Goal: Check status: Check status

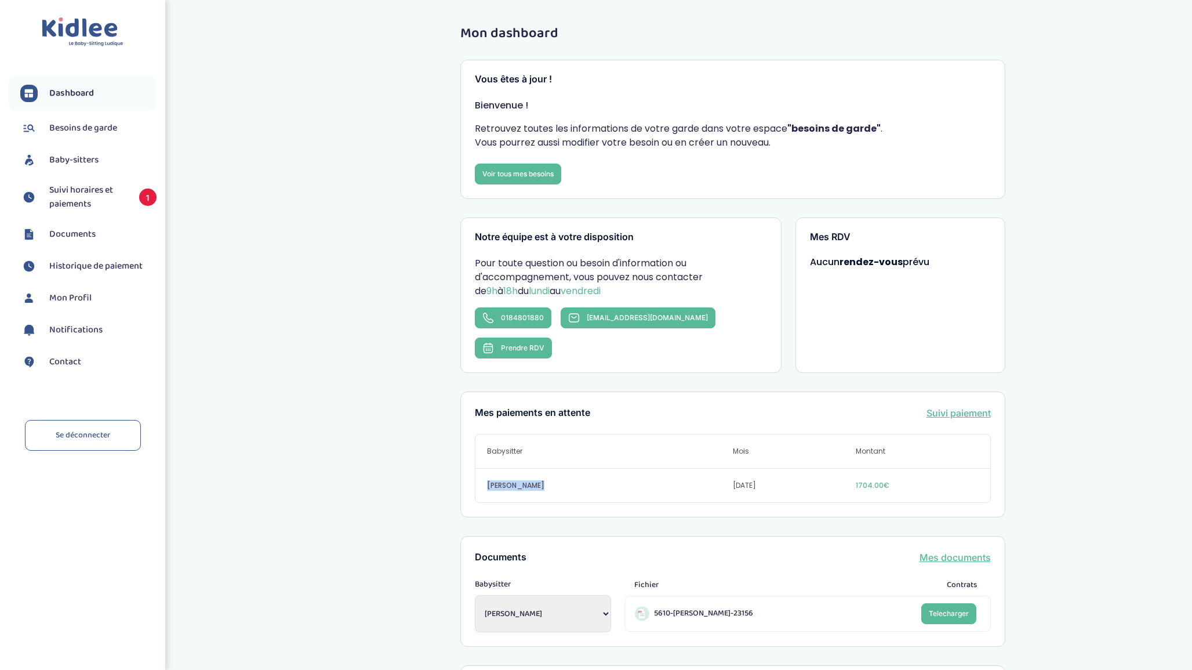
click at [66, 195] on span "Suivi horaires et paiements" at bounding box center [88, 197] width 78 height 28
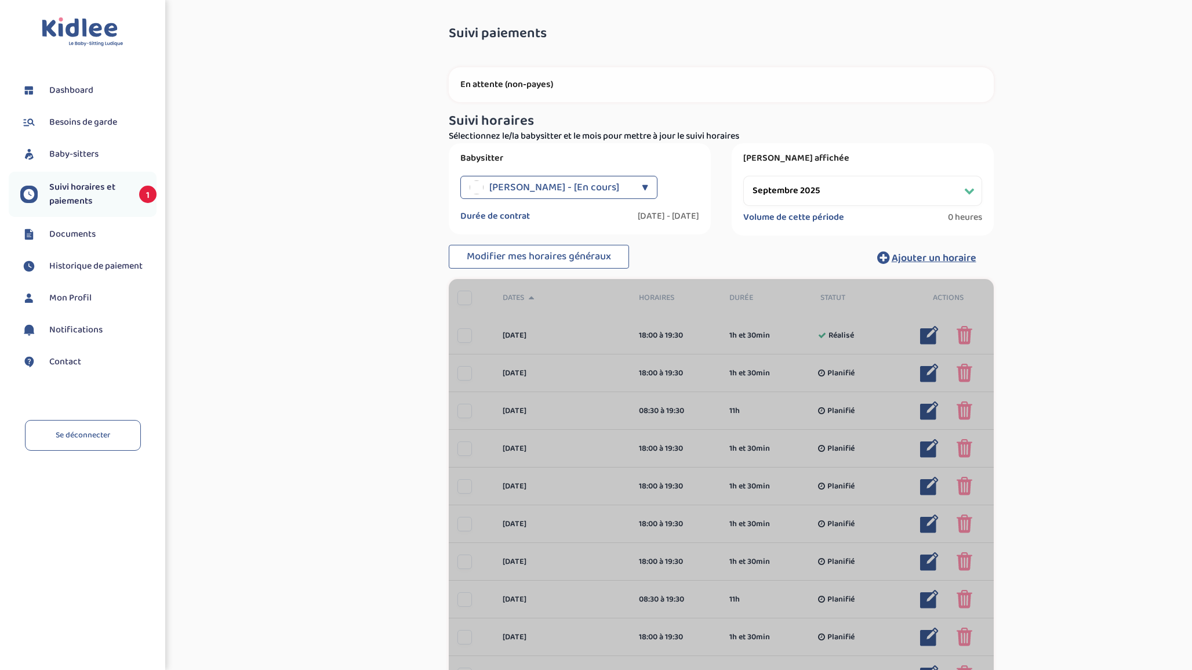
select select "septembre 2025"
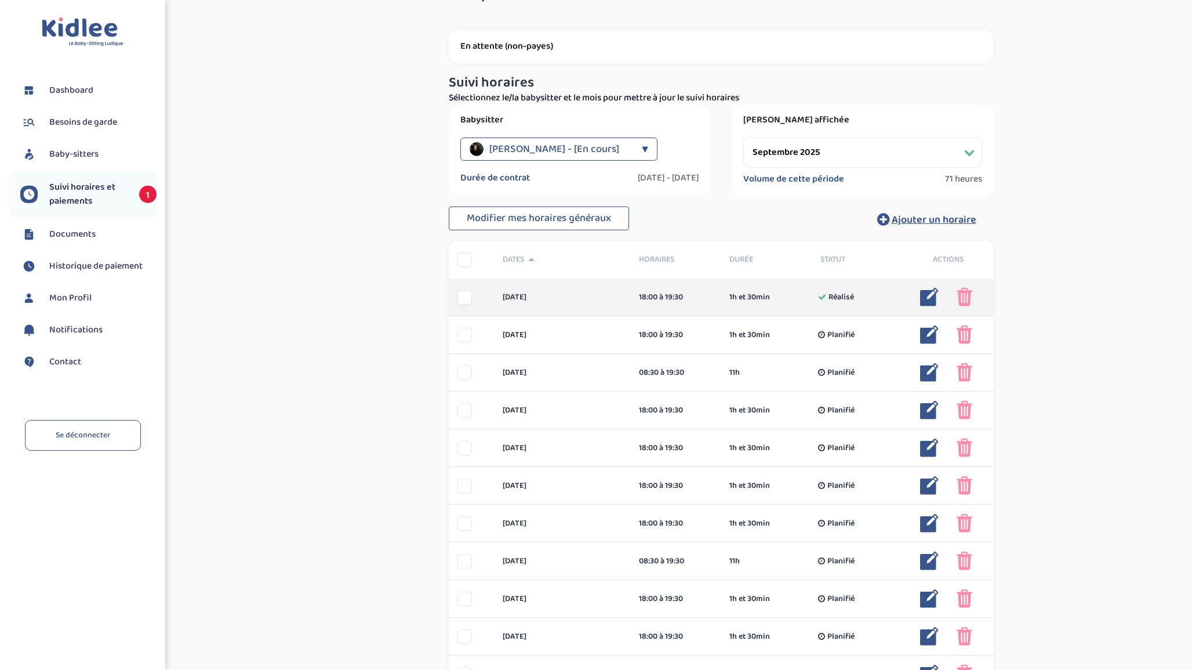
scroll to position [52, 0]
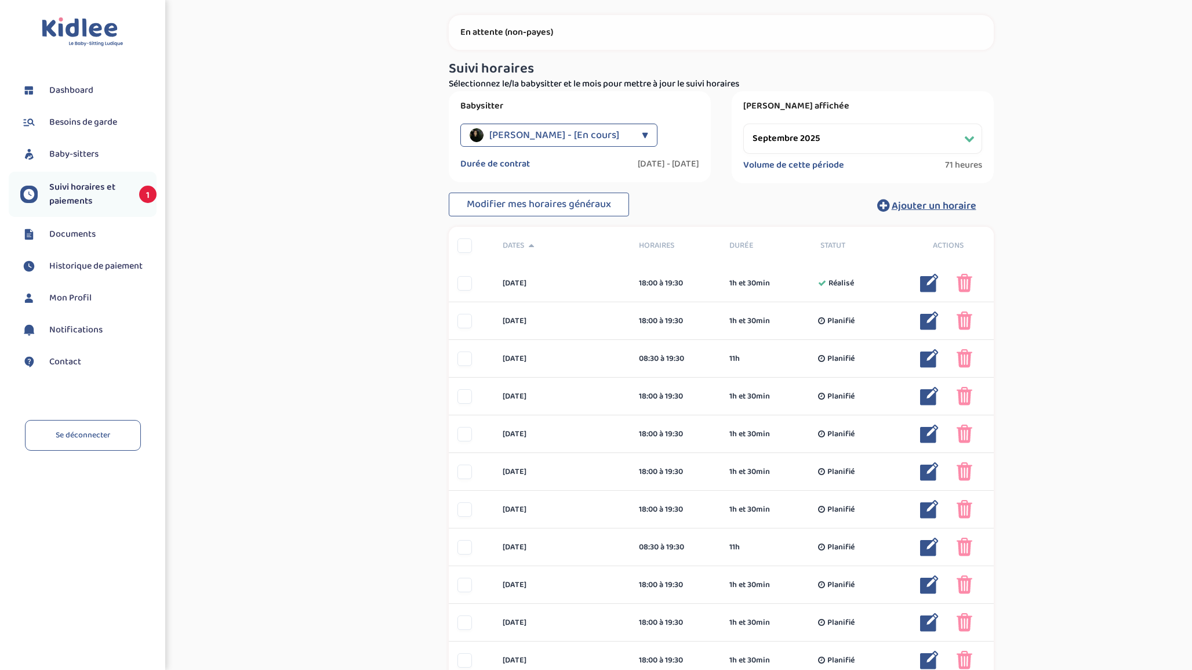
click at [74, 191] on span "Suivi horaires et paiements" at bounding box center [88, 194] width 78 height 28
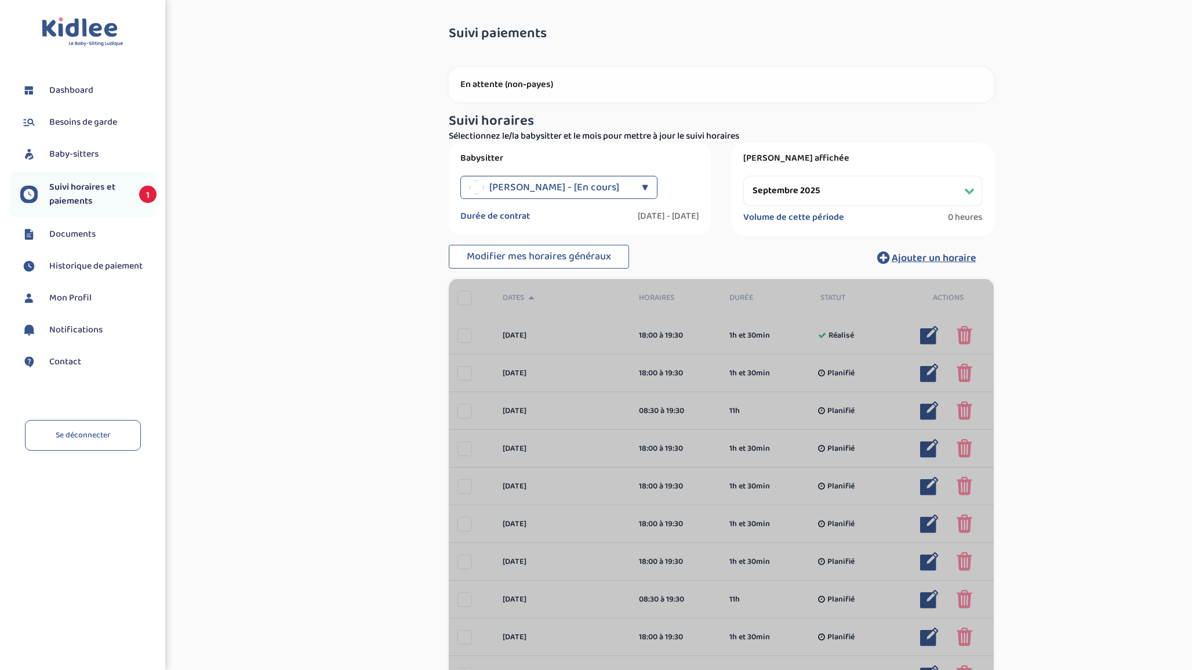
select select "septembre 2025"
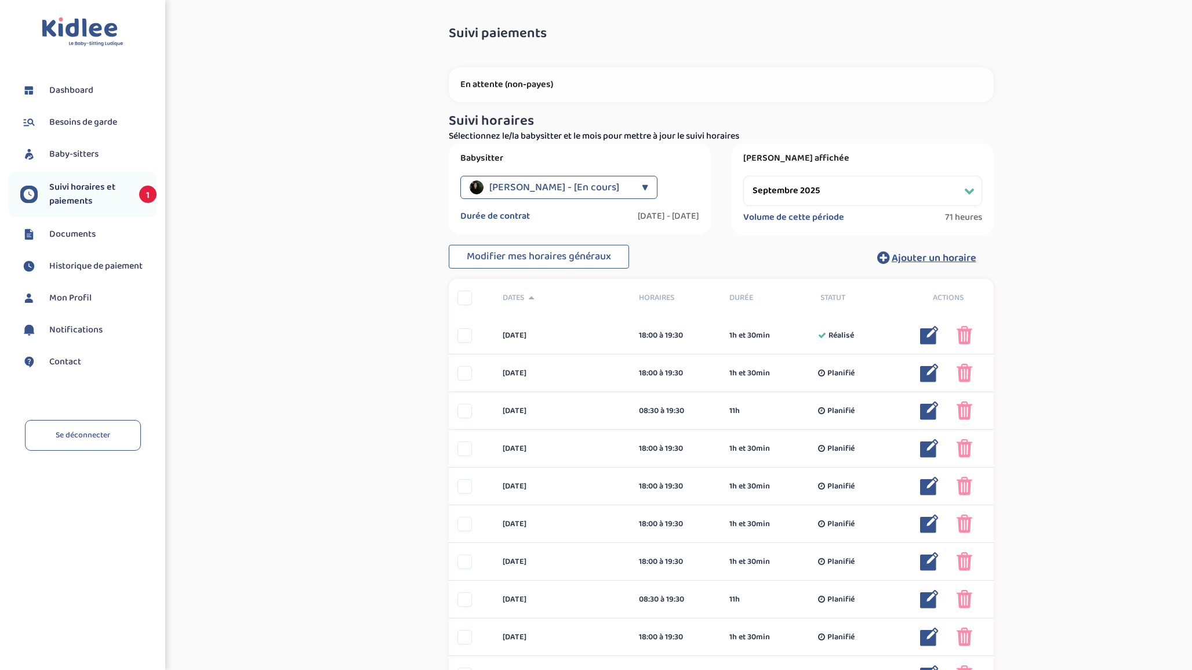
click at [601, 87] on p "En attente (non-payes)" at bounding box center [721, 85] width 522 height 12
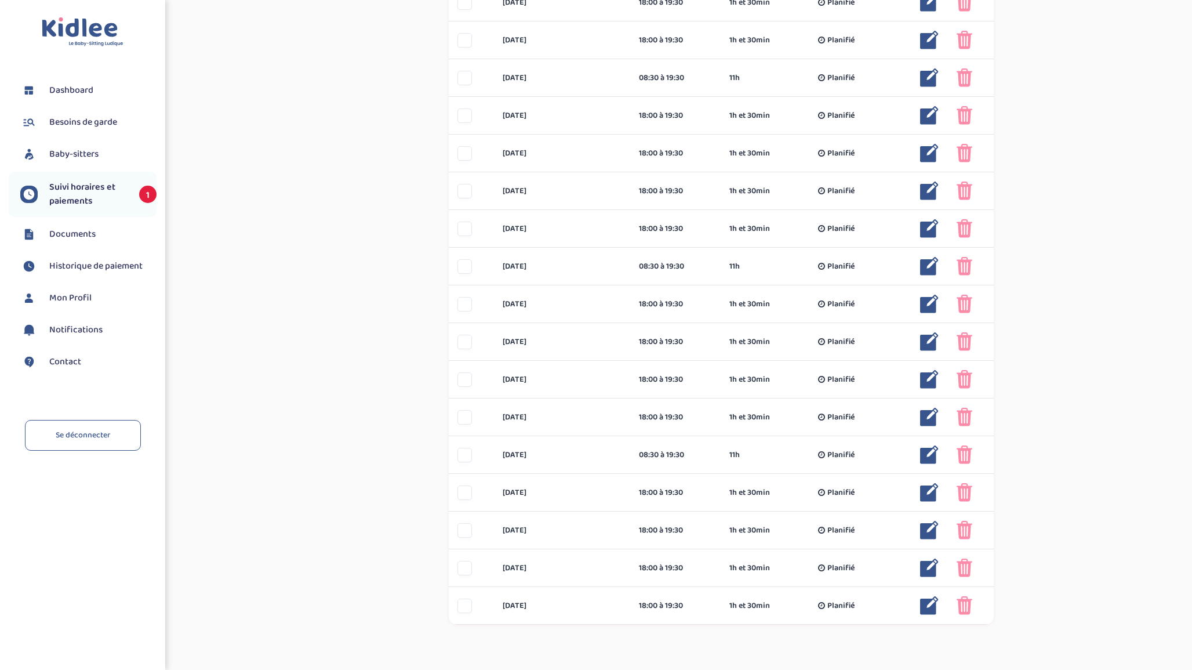
scroll to position [522, 0]
click at [1165, 231] on div "Suivi paiements bSPl0FfjZzPvRj9pCIvo1V6EuzNwZ1enxLJeJ1u3 En attente (non-payes)…" at bounding box center [721, 78] width 891 height 1167
